Goal: Find specific page/section: Find specific page/section

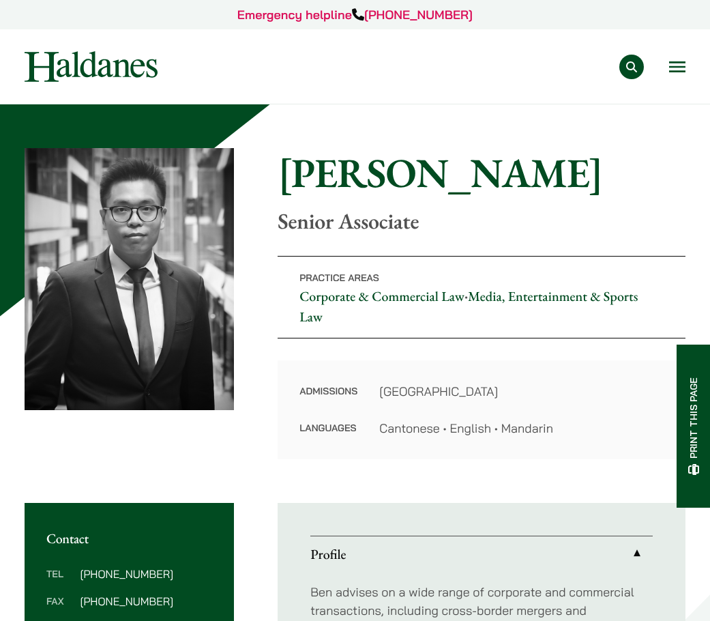
click at [120, 71] on img at bounding box center [91, 66] width 133 height 31
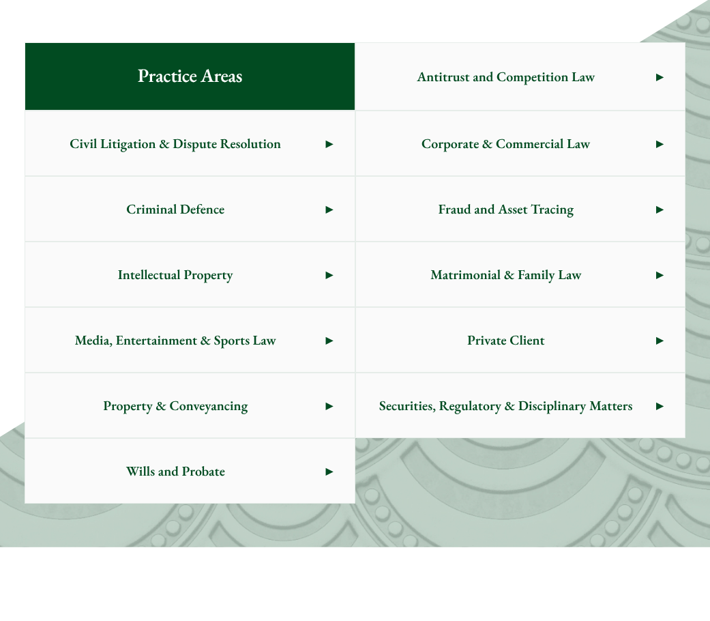
scroll to position [819, 0]
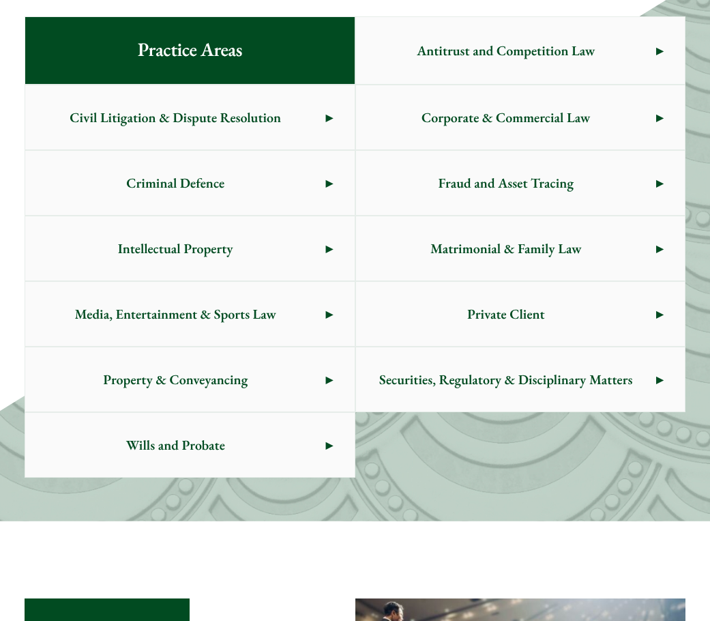
click at [440, 128] on span "Corporate & Commercial Law" at bounding box center [506, 117] width 300 height 64
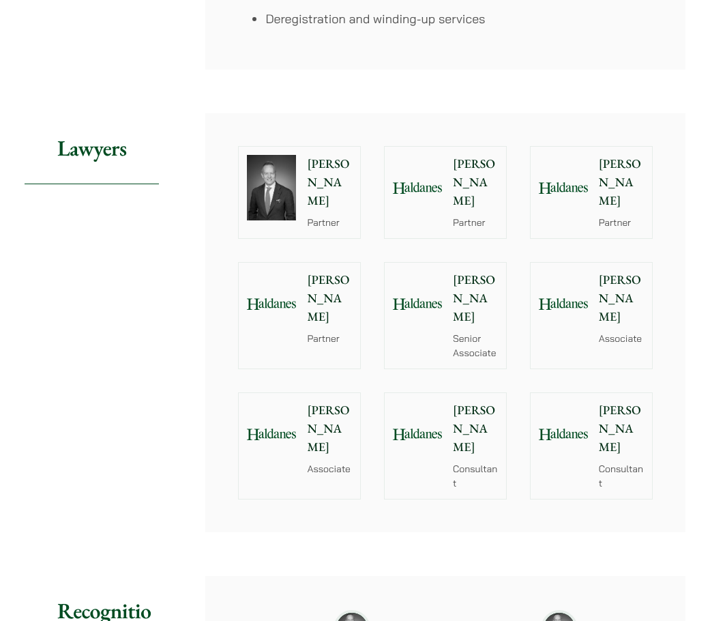
scroll to position [1501, 0]
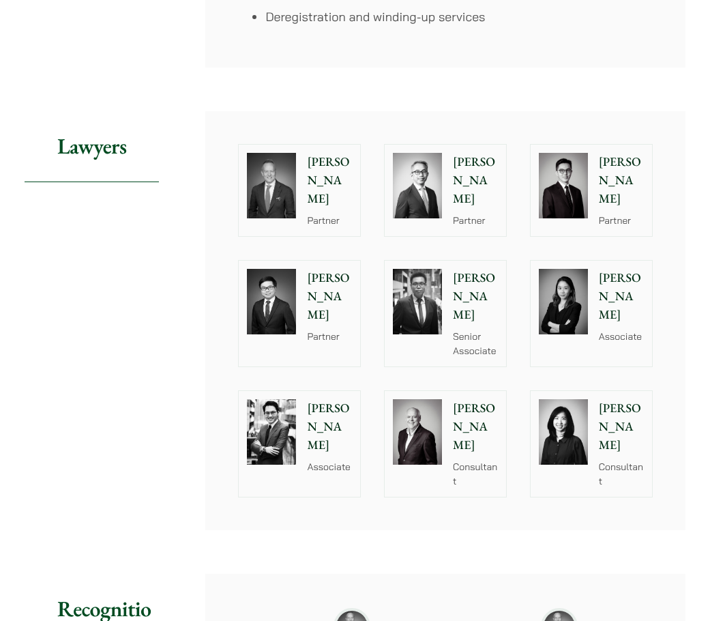
click at [615, 315] on div "[PERSON_NAME] Associate" at bounding box center [624, 314] width 56 height 106
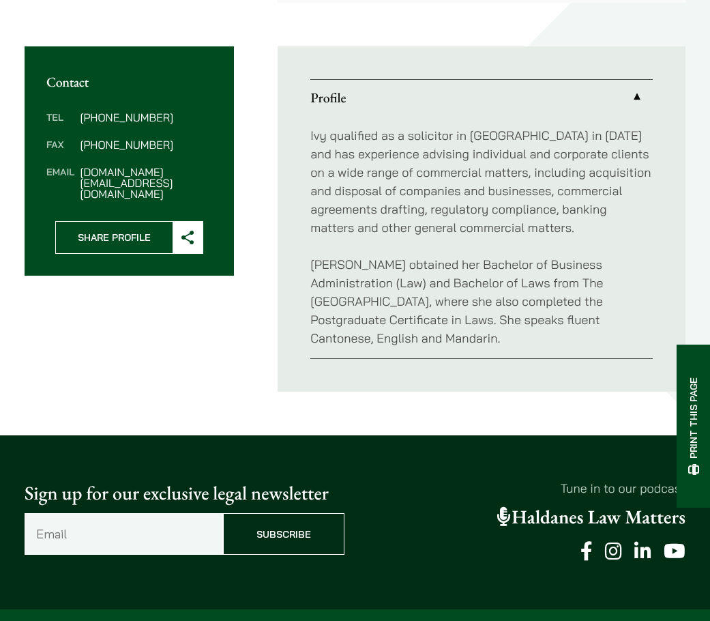
scroll to position [546, 0]
